Goal: Find specific page/section: Find specific page/section

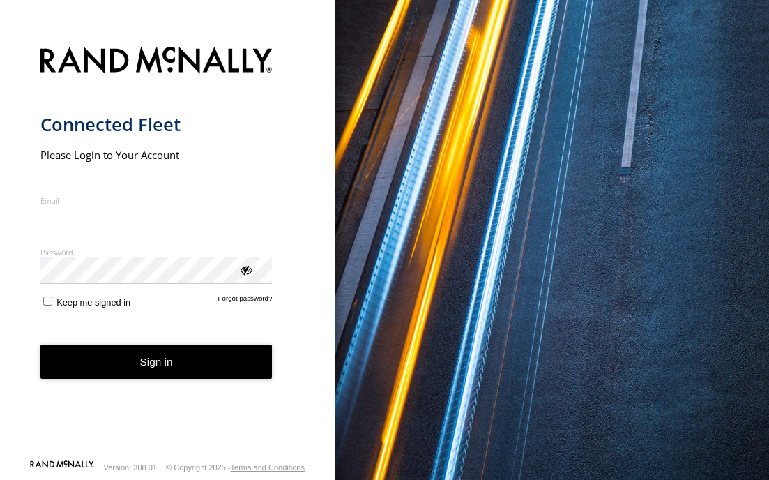
type input "**********"
click at [114, 371] on button "Sign in" at bounding box center [156, 362] width 232 height 34
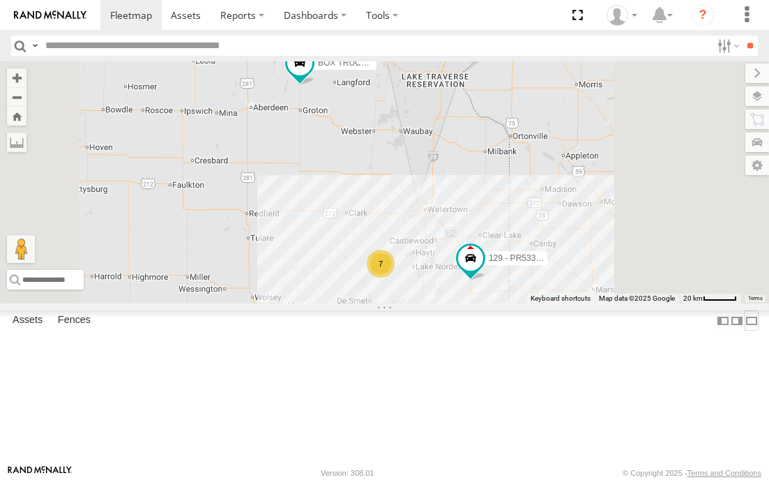
click at [745, 331] on label at bounding box center [752, 320] width 14 height 20
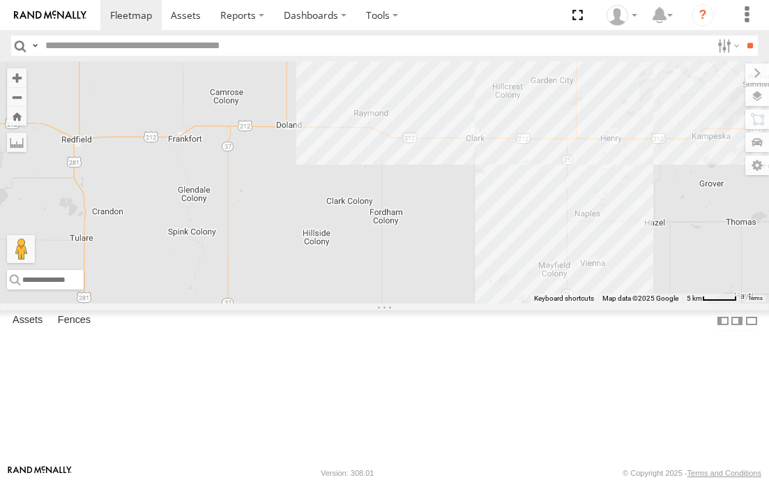
drag, startPoint x: 313, startPoint y: 388, endPoint x: 317, endPoint y: 238, distance: 150.0
click at [317, 253] on div "BOX TRUCK#118 129 - PR53366" at bounding box center [384, 182] width 769 height 242
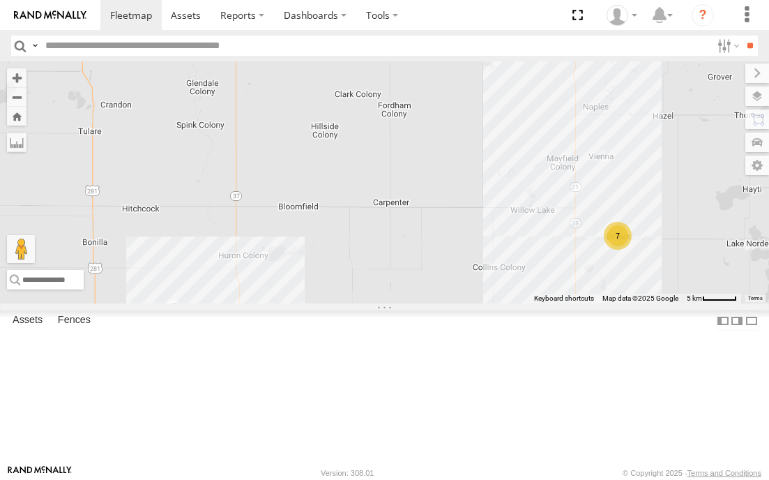
drag, startPoint x: 393, startPoint y: 331, endPoint x: 390, endPoint y: 268, distance: 63.5
click at [390, 274] on div "BOX TRUCK#118 129 - PR53366 7" at bounding box center [384, 182] width 769 height 242
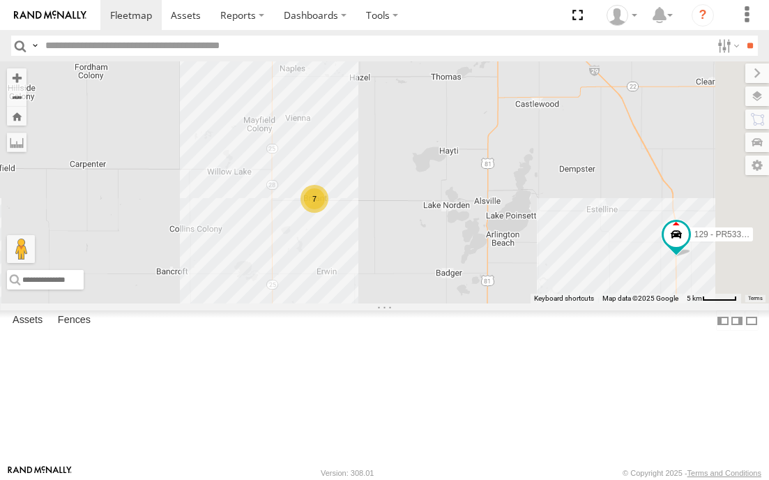
drag, startPoint x: 631, startPoint y: 315, endPoint x: 308, endPoint y: 333, distance: 322.8
click at [308, 303] on div "BOX TRUCK#118 129 - PR53366 7" at bounding box center [384, 182] width 769 height 242
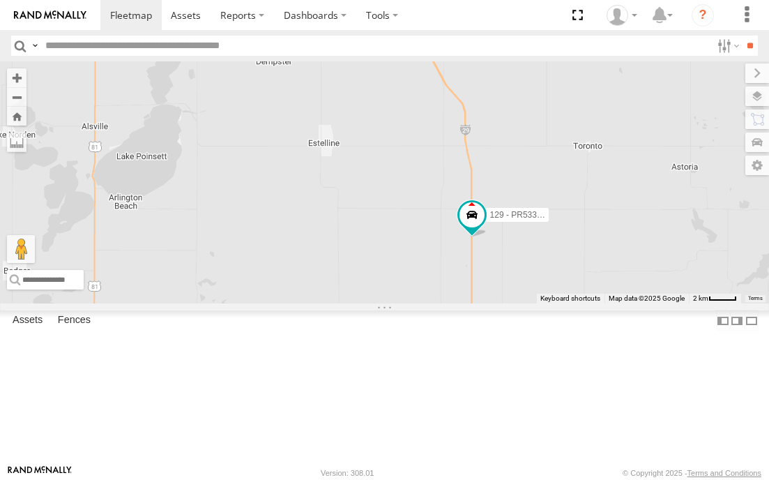
drag, startPoint x: 601, startPoint y: 333, endPoint x: 338, endPoint y: 308, distance: 263.5
click at [341, 303] on div "BOX TRUCK#118 129 - PR53366 7" at bounding box center [384, 182] width 769 height 242
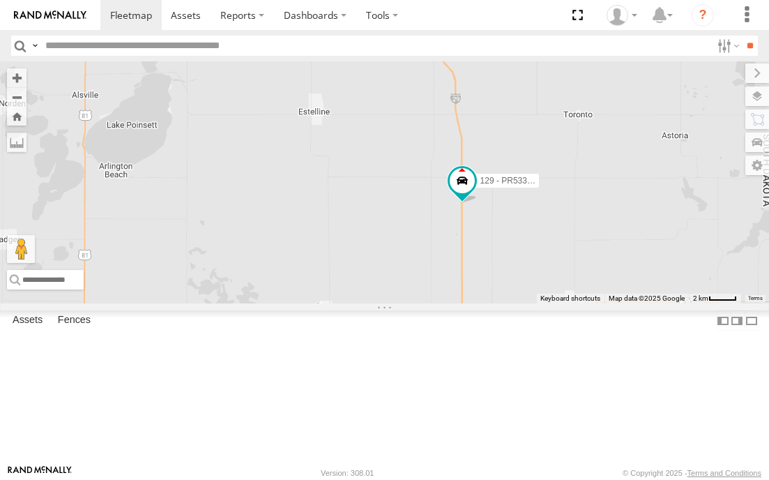
drag, startPoint x: 386, startPoint y: 357, endPoint x: 386, endPoint y: 246, distance: 110.9
click at [386, 260] on div "BOX TRUCK#118 129 - PR53366" at bounding box center [384, 182] width 769 height 242
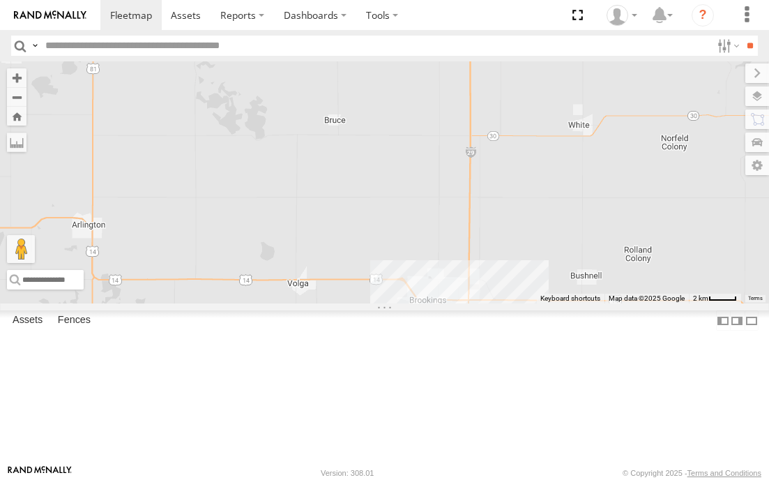
drag, startPoint x: 406, startPoint y: 377, endPoint x: 414, endPoint y: 308, distance: 69.6
click at [414, 303] on div "BOX TRUCK#118 129 - PR53366" at bounding box center [384, 182] width 769 height 242
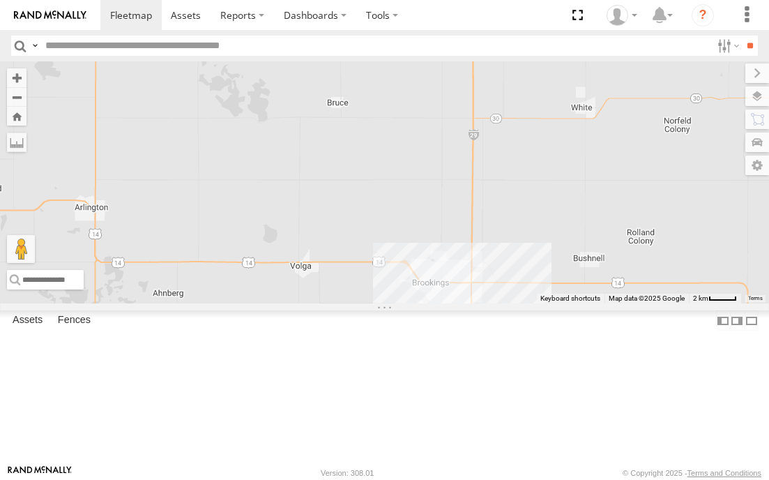
drag, startPoint x: 428, startPoint y: 278, endPoint x: 432, endPoint y: 371, distance: 92.9
click at [432, 303] on div "BOX TRUCK#118 129 - PR53366" at bounding box center [384, 182] width 769 height 242
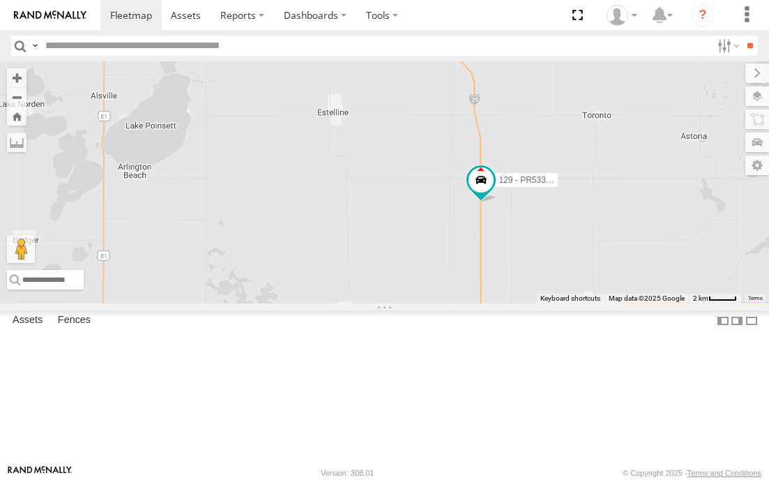
drag, startPoint x: 424, startPoint y: 306, endPoint x: 424, endPoint y: 337, distance: 31.4
click at [424, 303] on div "BOX TRUCK#118 129 - PR53366" at bounding box center [384, 182] width 769 height 242
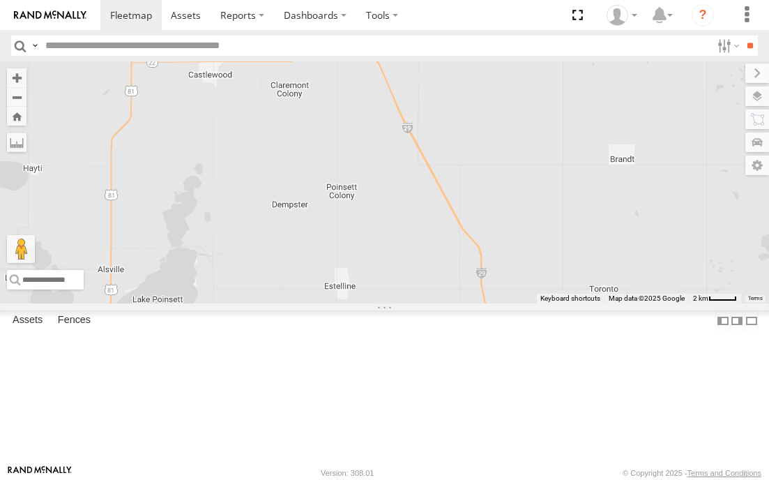
drag, startPoint x: 438, startPoint y: 315, endPoint x: 441, endPoint y: 331, distance: 16.3
click at [441, 303] on div "BOX TRUCK#118 129 - PR53366" at bounding box center [384, 182] width 769 height 242
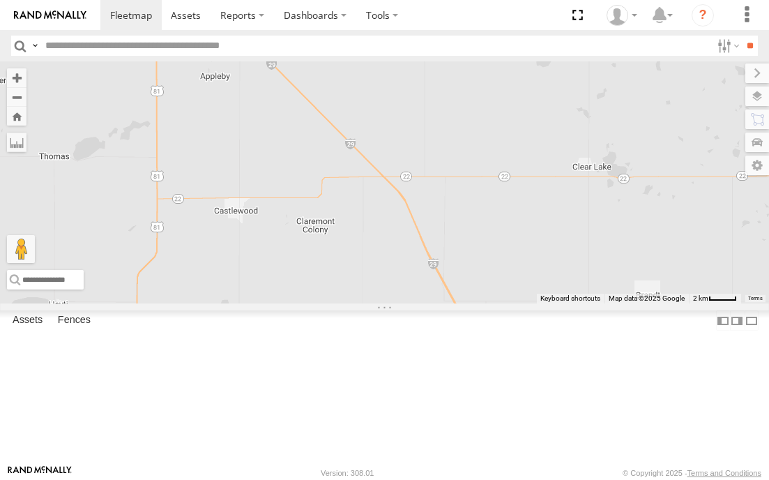
drag, startPoint x: 396, startPoint y: 307, endPoint x: 419, endPoint y: 345, distance: 44.7
click at [419, 303] on div "BOX TRUCK#118 129 - PR53366" at bounding box center [384, 182] width 769 height 242
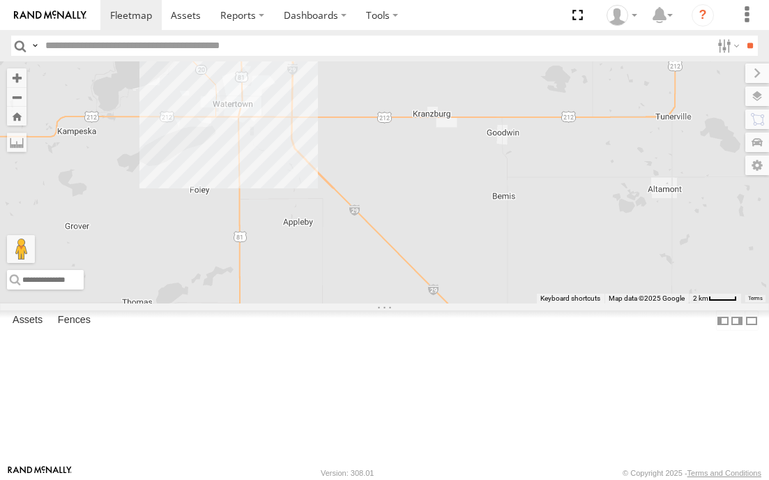
drag, startPoint x: 367, startPoint y: 261, endPoint x: 384, endPoint y: 296, distance: 39.0
click at [384, 296] on div "BOX TRUCK#118 129 - PR53366" at bounding box center [384, 182] width 769 height 242
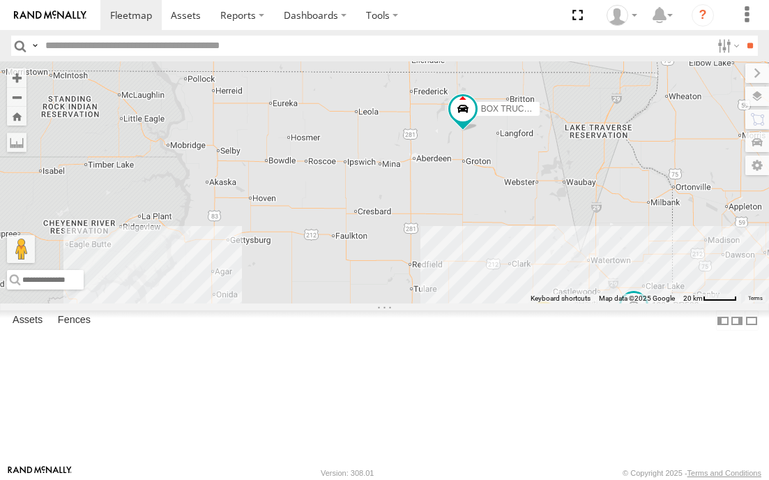
drag, startPoint x: 259, startPoint y: 246, endPoint x: 453, endPoint y: 299, distance: 201.5
click at [451, 299] on div "7 BOX TRUCK#118 129 - PR53366" at bounding box center [384, 182] width 769 height 242
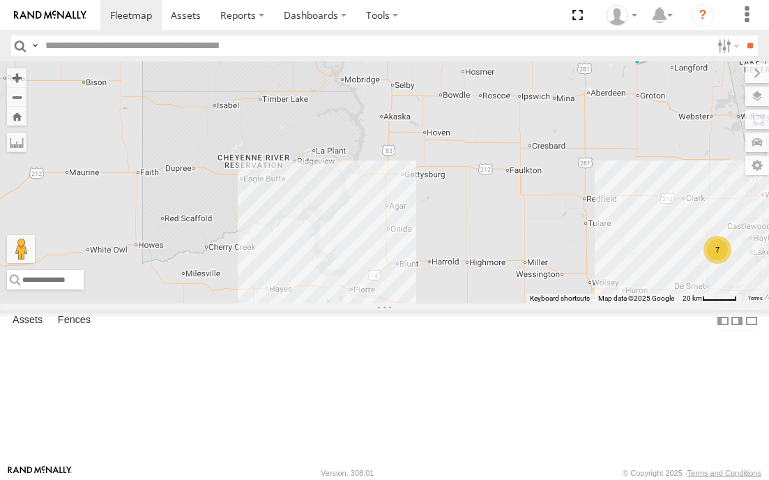
drag, startPoint x: 305, startPoint y: 263, endPoint x: 438, endPoint y: 180, distance: 157.0
click at [438, 180] on div "7 BOX TRUCK#118 129 - PR53366" at bounding box center [384, 182] width 769 height 242
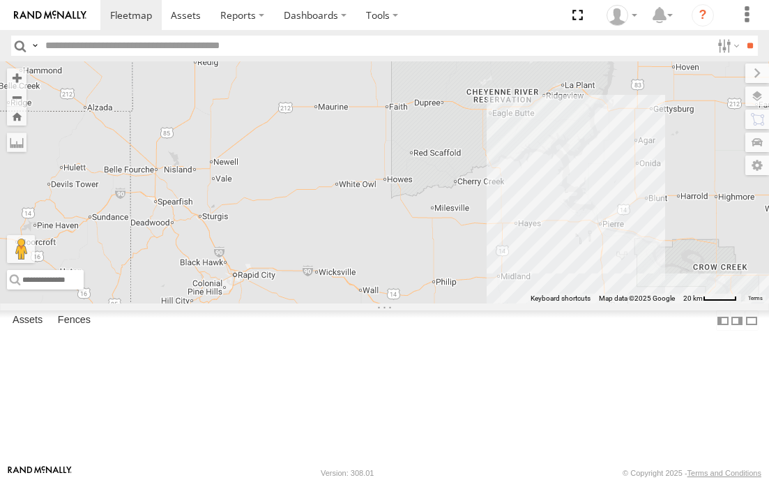
drag, startPoint x: 305, startPoint y: 222, endPoint x: 484, endPoint y: 179, distance: 184.3
click at [484, 179] on div "7 BOX TRUCK#118 129 - PR53366" at bounding box center [384, 182] width 769 height 242
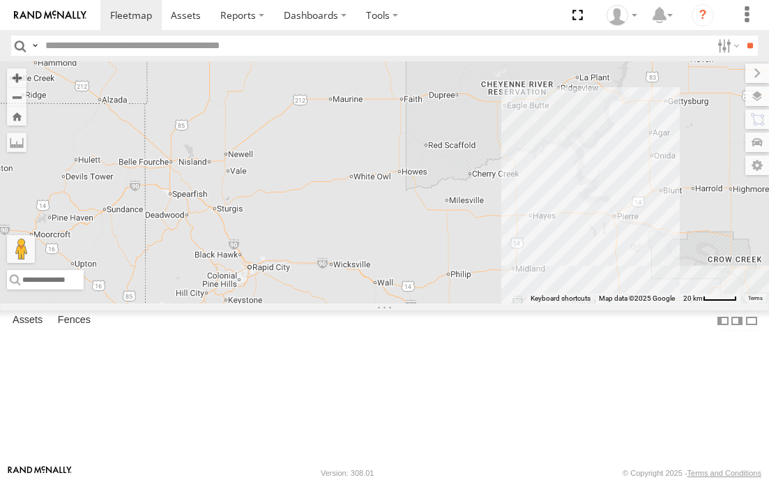
drag, startPoint x: 536, startPoint y: 201, endPoint x: 483, endPoint y: 208, distance: 53.5
click at [483, 208] on div "7 BOX TRUCK#118 129 - PR53366" at bounding box center [384, 182] width 769 height 242
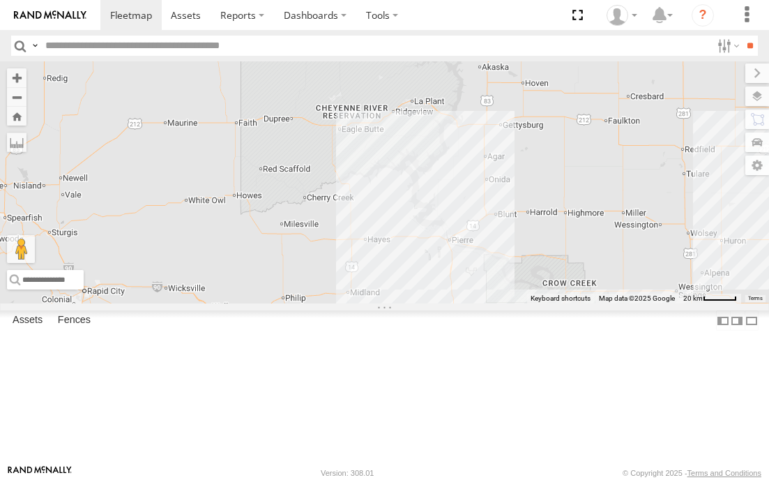
drag, startPoint x: 561, startPoint y: 179, endPoint x: 417, endPoint y: 218, distance: 148.9
click at [426, 223] on div "BOX TRUCK#118 129 - PR53366" at bounding box center [384, 182] width 769 height 242
